Goal: Task Accomplishment & Management: Manage account settings

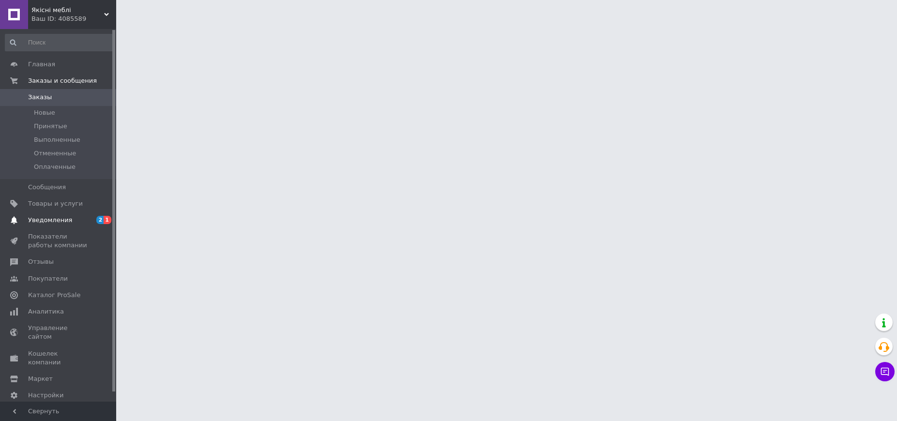
click at [85, 216] on span "Уведомления" at bounding box center [59, 220] width 62 height 9
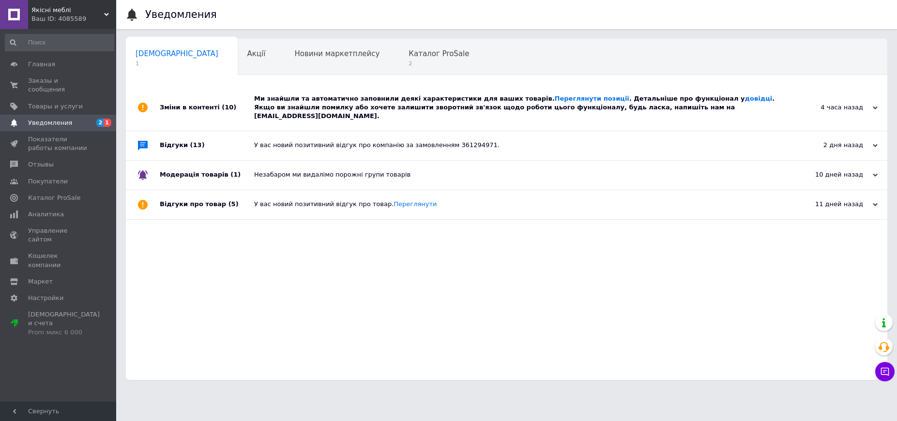
click at [344, 108] on div "Ми знайшли та автоматично заповнили деякі характеристики для ваших товарів. Пер…" at bounding box center [517, 107] width 527 height 27
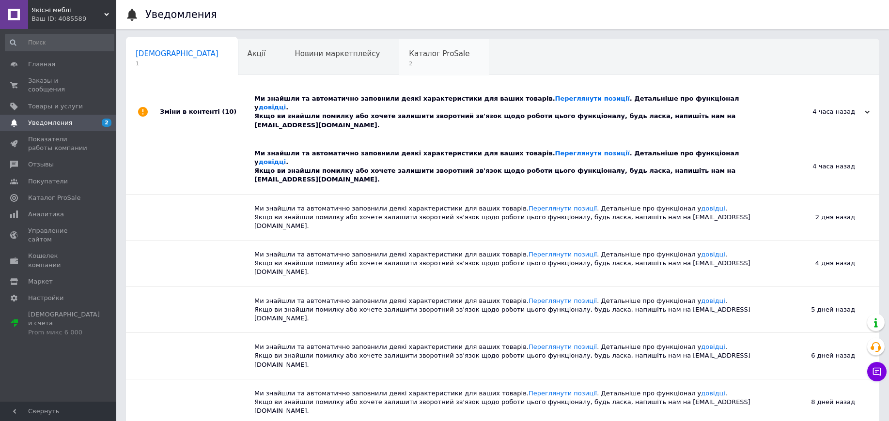
click at [409, 52] on span "Каталог ProSale" at bounding box center [439, 53] width 61 height 9
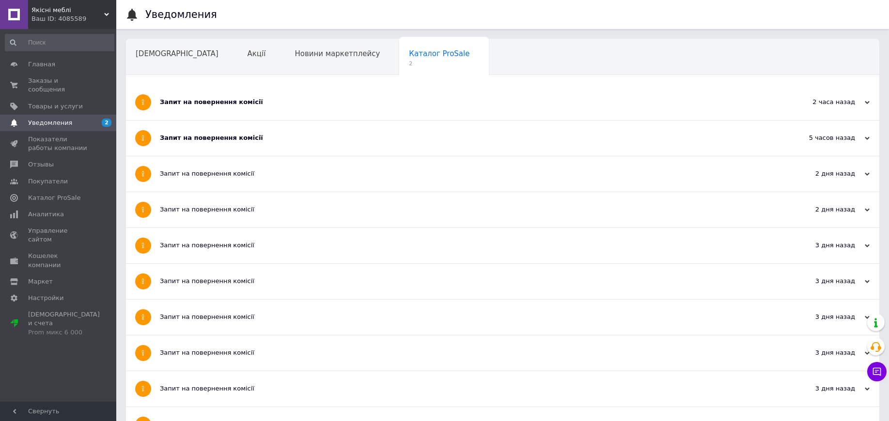
click at [266, 144] on div "Запит на повернення комісії" at bounding box center [466, 138] width 613 height 35
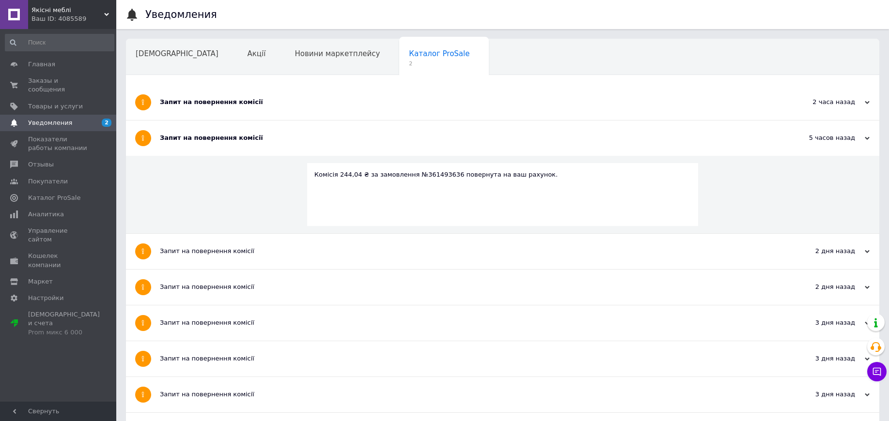
click at [264, 109] on div "Запит на повернення комісії" at bounding box center [466, 102] width 613 height 35
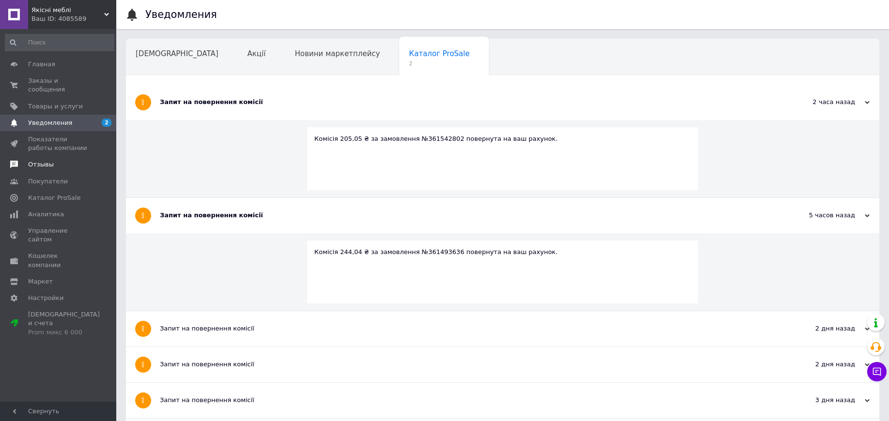
click at [50, 160] on span "Отзывы" at bounding box center [59, 164] width 62 height 9
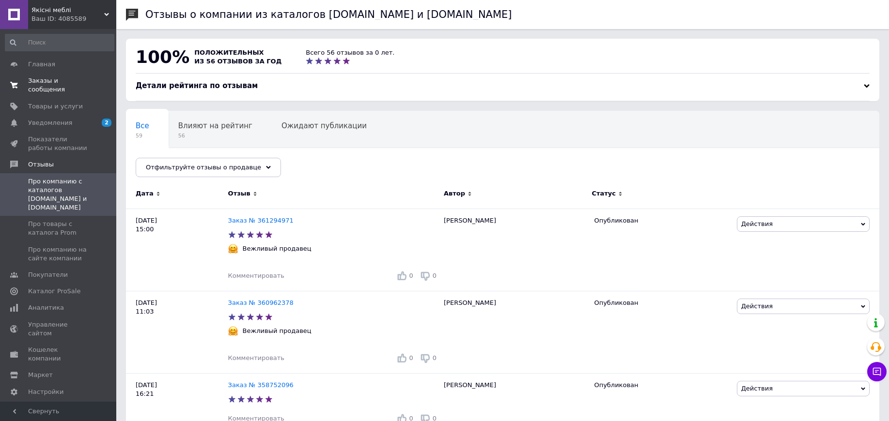
click at [57, 77] on span "Заказы и сообщения" at bounding box center [59, 85] width 62 height 17
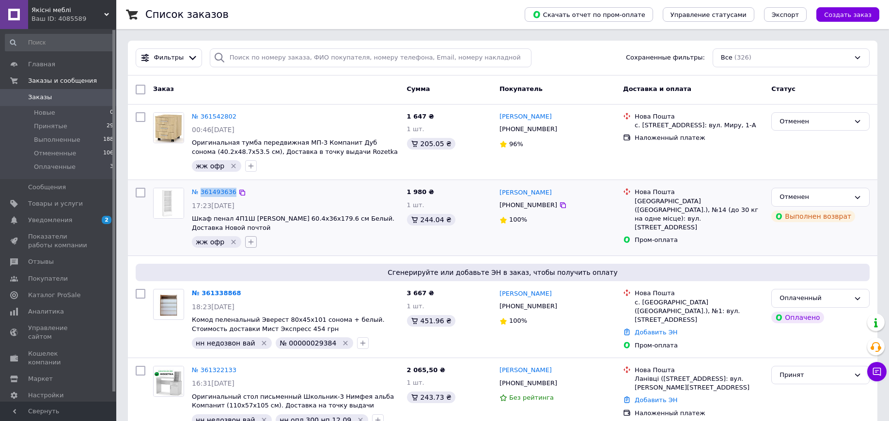
click at [247, 241] on icon "button" at bounding box center [251, 242] width 8 height 8
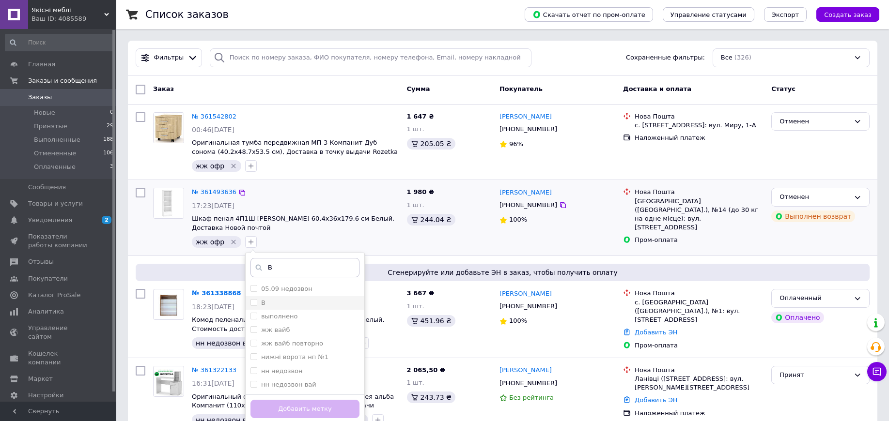
type input "В"
click at [283, 306] on div "В" at bounding box center [304, 303] width 109 height 9
checkbox input "true"
click at [336, 412] on button "Добавить метку" at bounding box center [304, 409] width 109 height 19
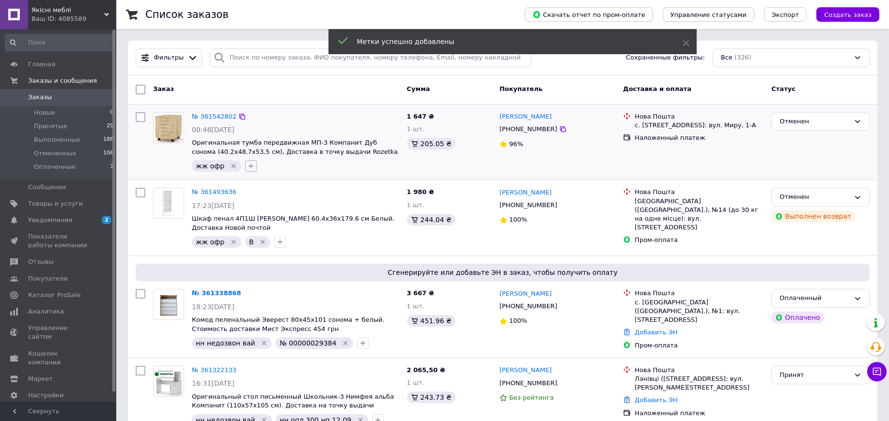
click at [247, 168] on icon "button" at bounding box center [251, 166] width 8 height 8
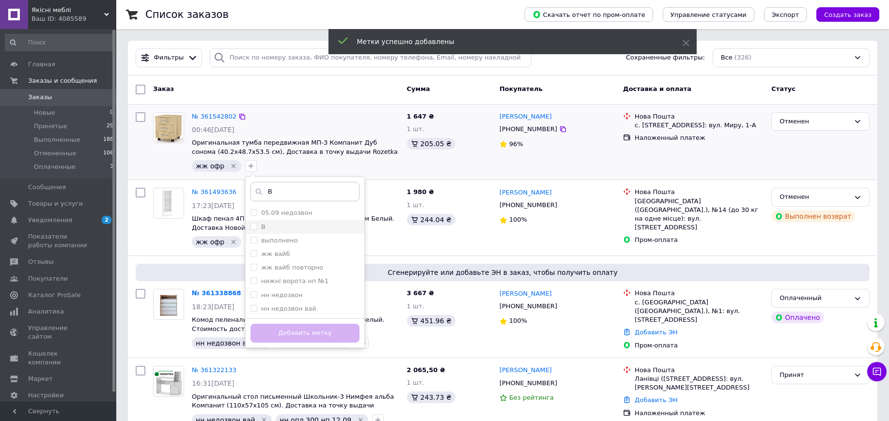
type input "В"
click at [280, 231] on div "В" at bounding box center [304, 227] width 109 height 9
checkbox input "true"
click at [292, 329] on button "Добавить метку" at bounding box center [304, 333] width 109 height 19
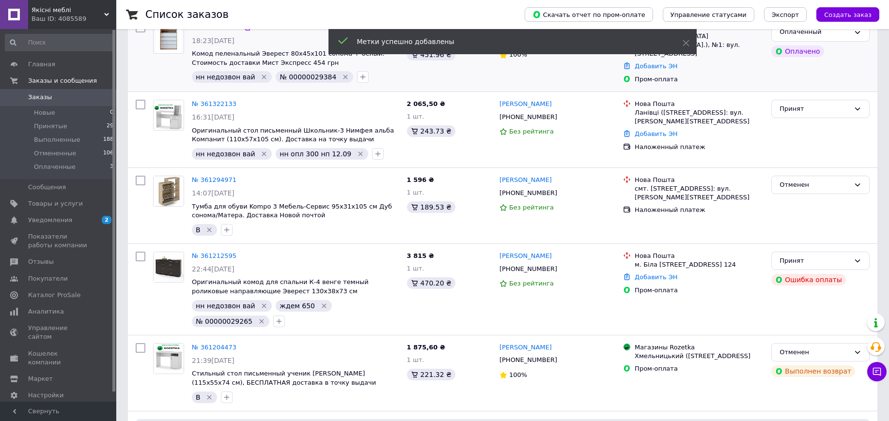
scroll to position [363, 0]
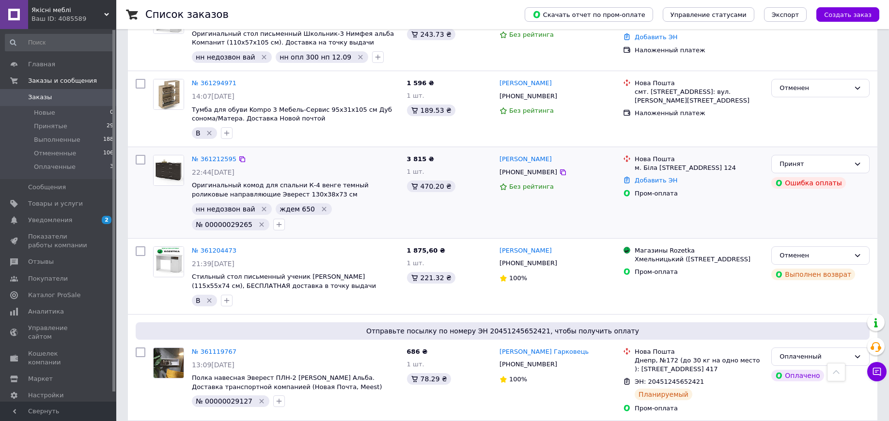
click at [252, 221] on span "№ 00000029265" at bounding box center [224, 225] width 57 height 8
copy span "00000029265"
click at [521, 218] on div "[PERSON_NAME] [PHONE_NUMBER] Без рейтинга" at bounding box center [556, 192] width 123 height 83
click at [275, 222] on icon "button" at bounding box center [279, 225] width 8 height 8
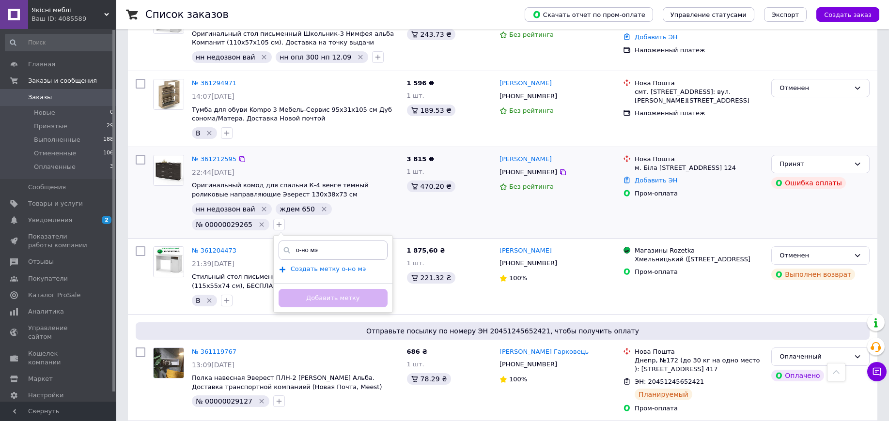
type input "о-но мэ"
click at [291, 268] on span "Создать метку о-но мэ" at bounding box center [329, 269] width 76 height 8
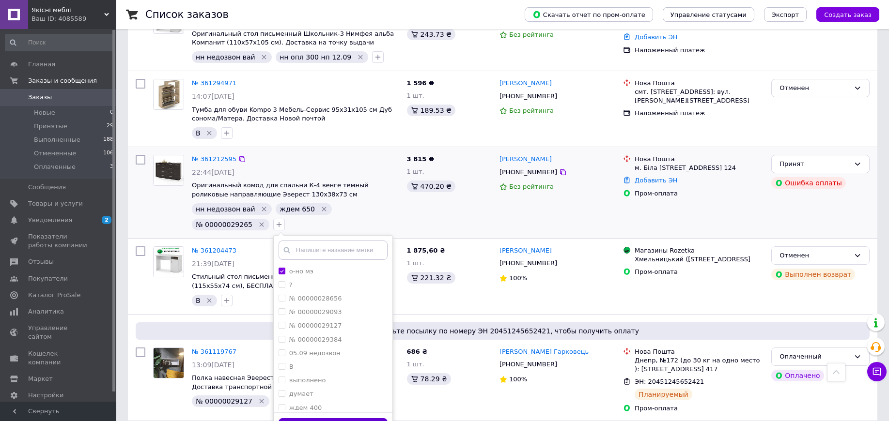
click at [278, 418] on button "Добавить метку" at bounding box center [332, 427] width 109 height 19
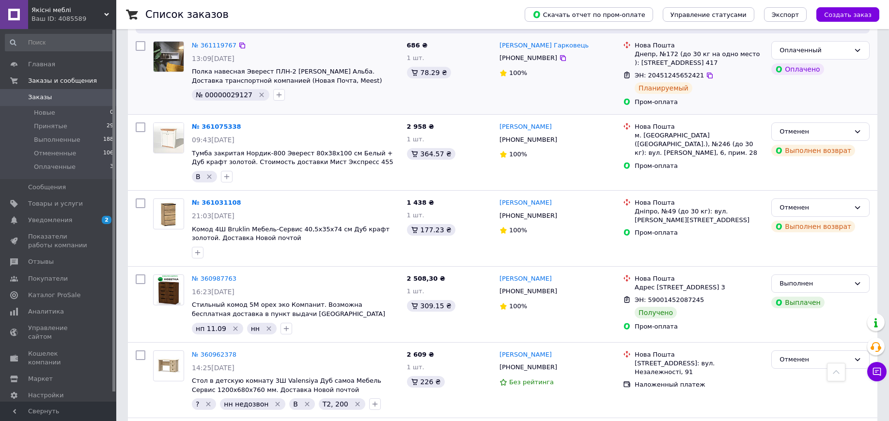
scroll to position [726, 0]
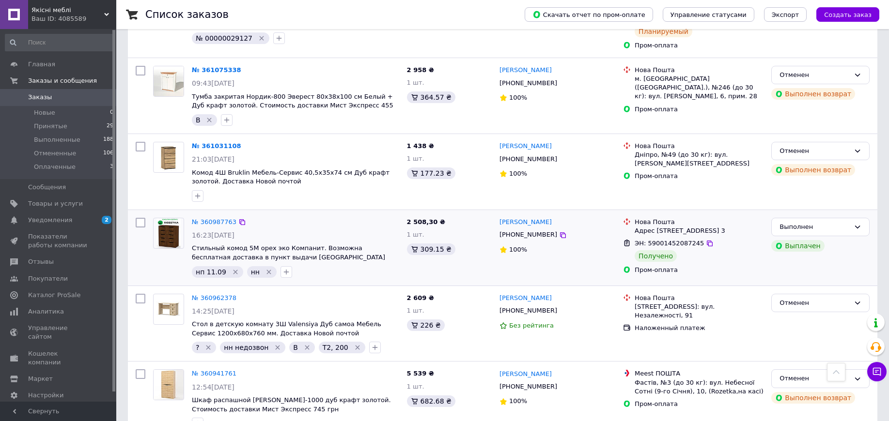
click at [265, 272] on icon "Удалить метку" at bounding box center [269, 272] width 8 height 8
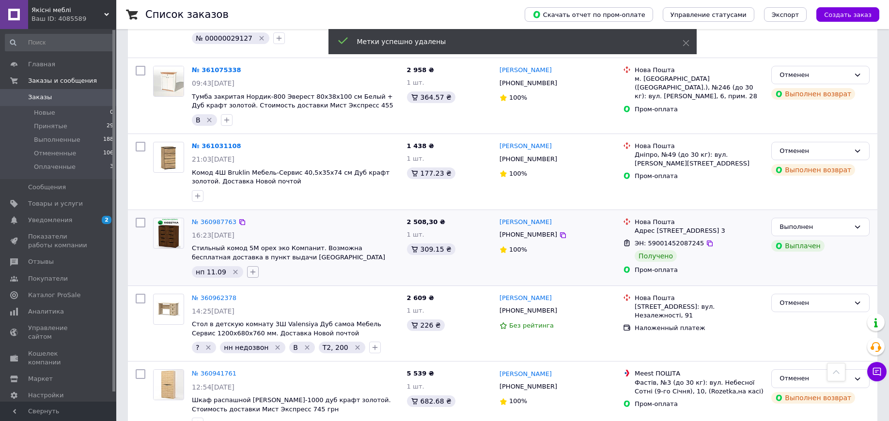
click at [249, 272] on icon "button" at bounding box center [253, 272] width 8 height 8
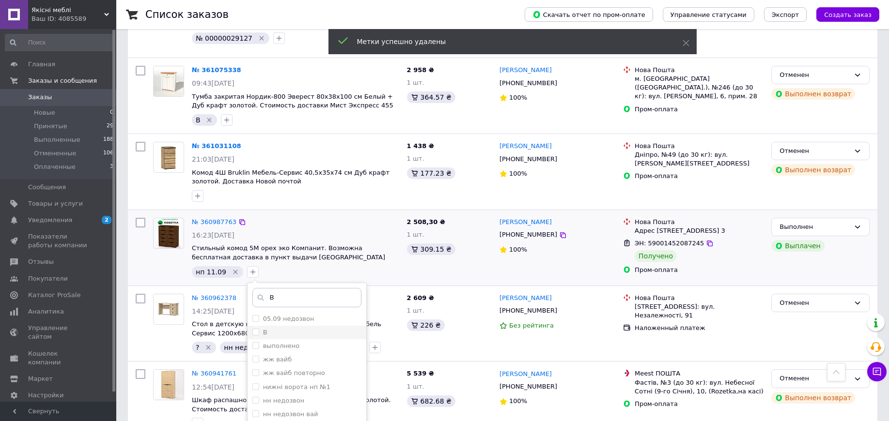
type input "В"
click at [265, 331] on div "В" at bounding box center [306, 332] width 109 height 9
checkbox input "true"
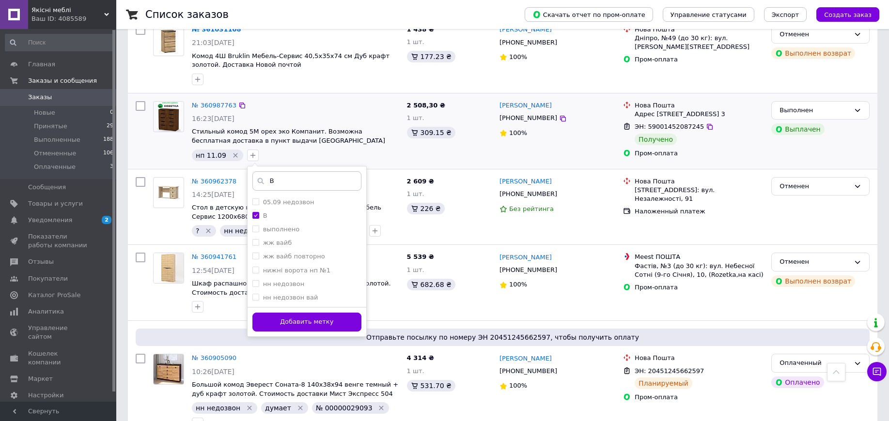
scroll to position [848, 0]
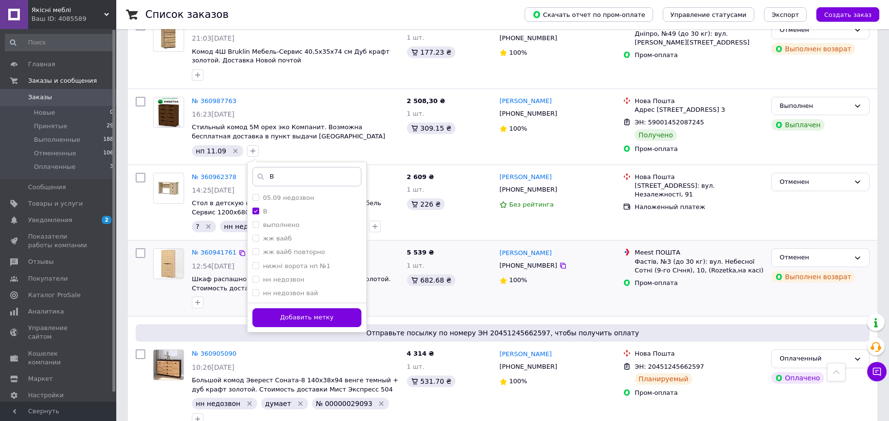
click at [314, 318] on button "Добавить метку" at bounding box center [306, 318] width 109 height 19
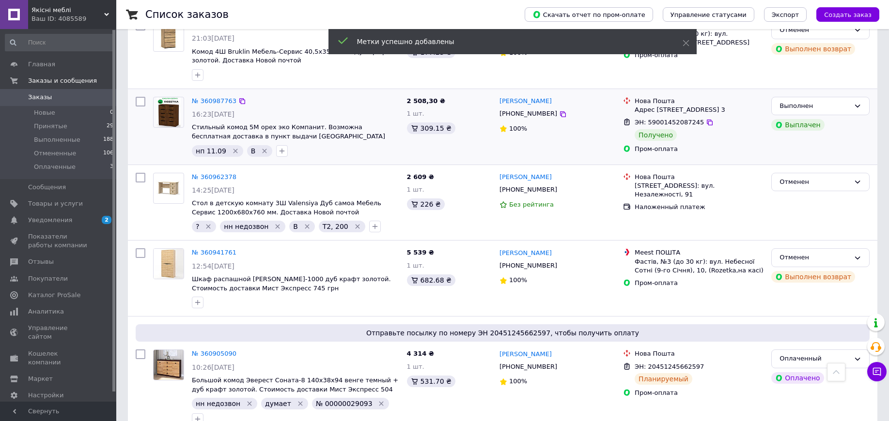
click at [233, 150] on icon "Удалить метку" at bounding box center [235, 151] width 4 height 4
